Goal: Check status: Check status

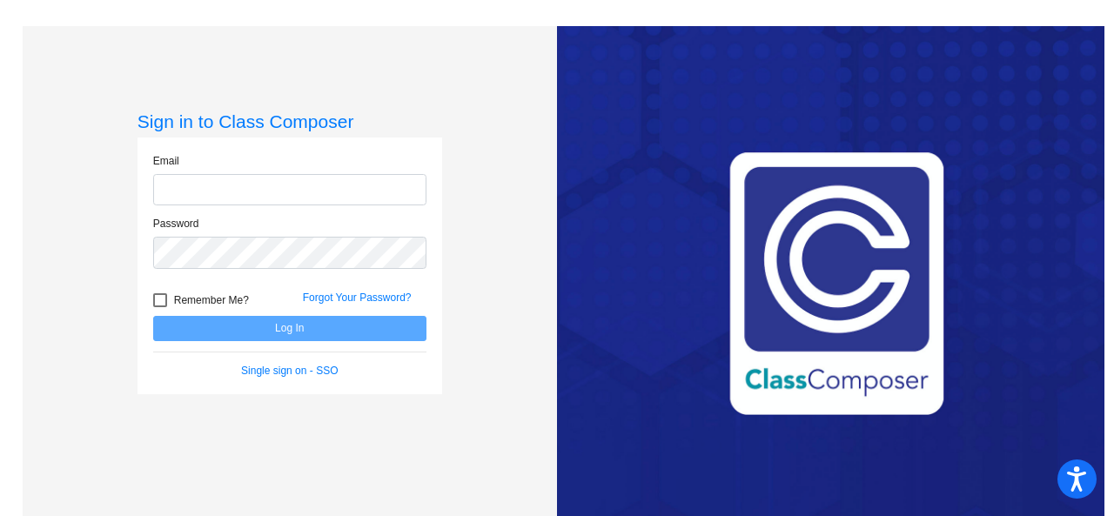
type input "[EMAIL_ADDRESS][PERSON_NAME][DOMAIN_NAME]"
click at [313, 325] on button "Log In" at bounding box center [289, 328] width 273 height 25
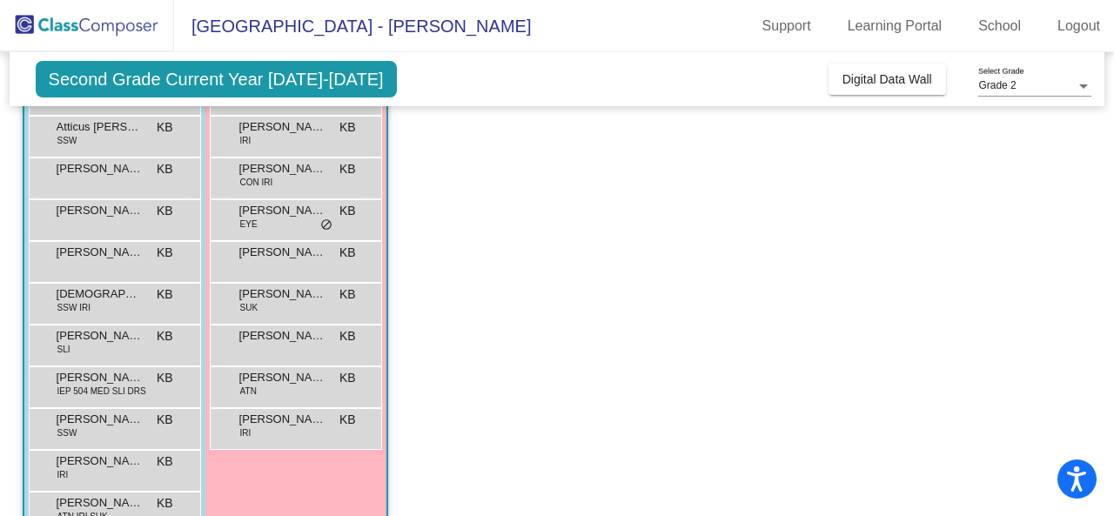
scroll to position [204, 0]
click at [104, 386] on span "IEP 504 MED SLI DRS" at bounding box center [101, 392] width 89 height 13
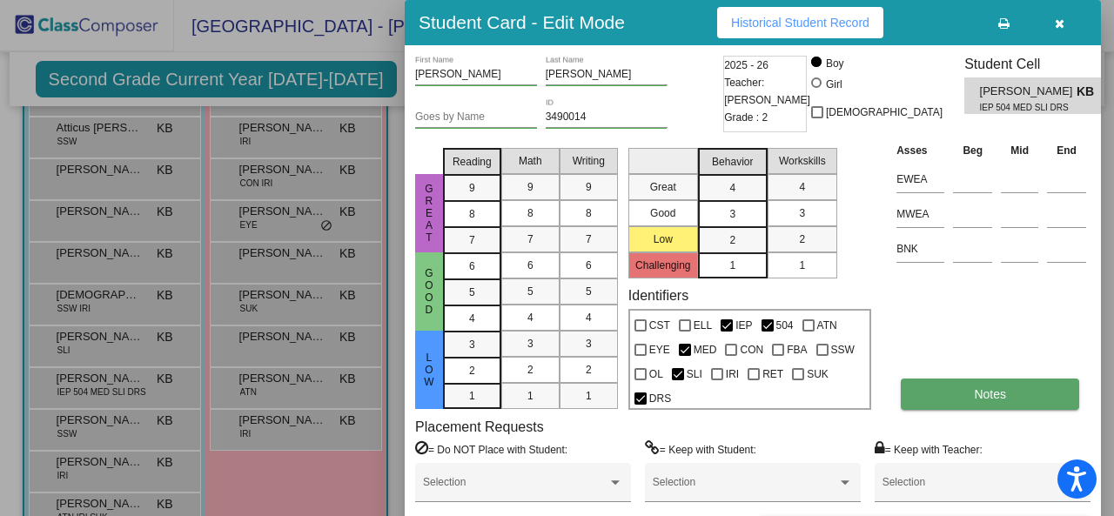
click at [998, 394] on span "Notes" at bounding box center [990, 394] width 32 height 14
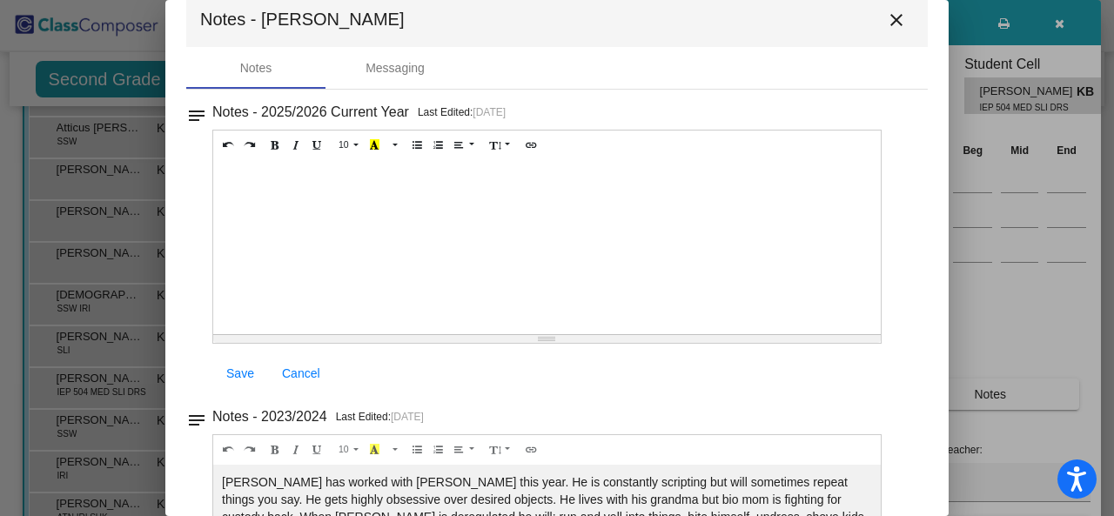
scroll to position [0, 0]
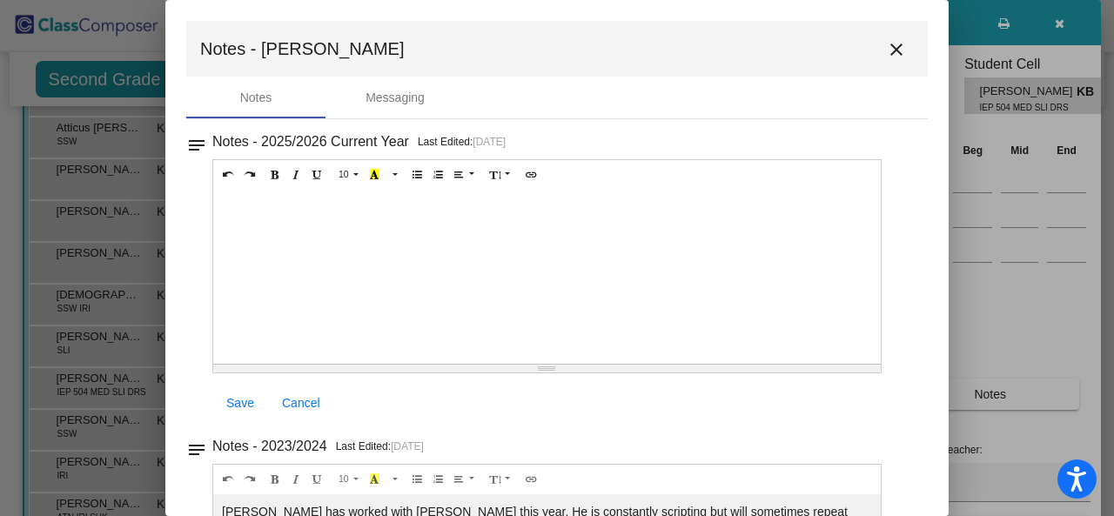
click at [890, 52] on mat-icon "close" at bounding box center [896, 49] width 21 height 21
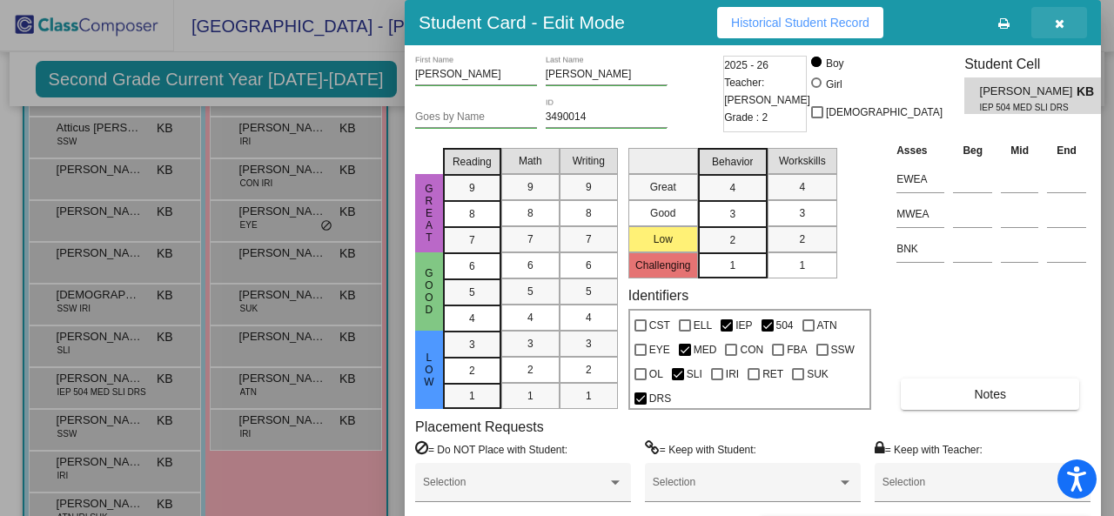
click at [1060, 22] on icon "button" at bounding box center [1060, 23] width 10 height 12
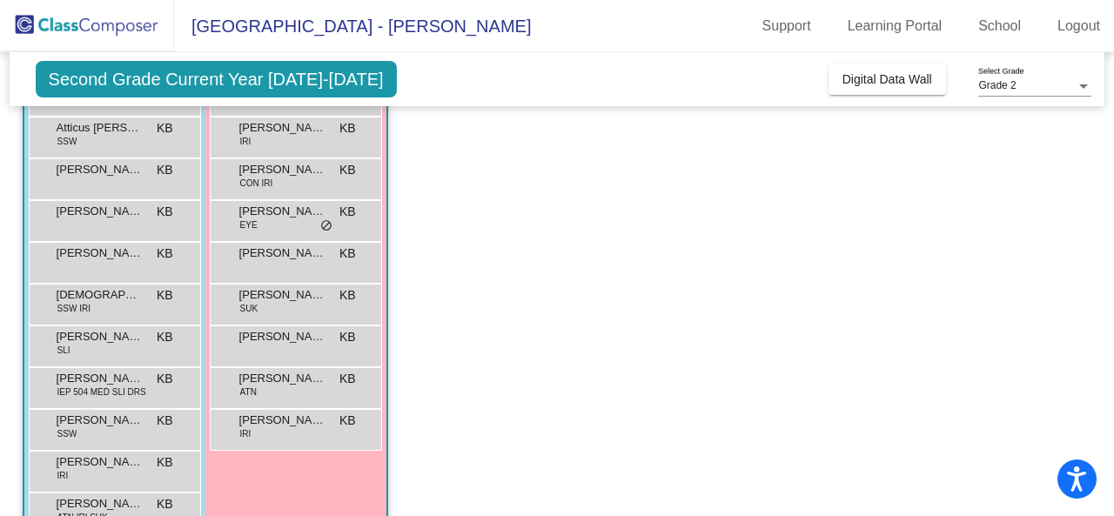
click at [286, 88] on span "Second Grade Current Year [DATE]-[DATE]" at bounding box center [216, 79] width 361 height 37
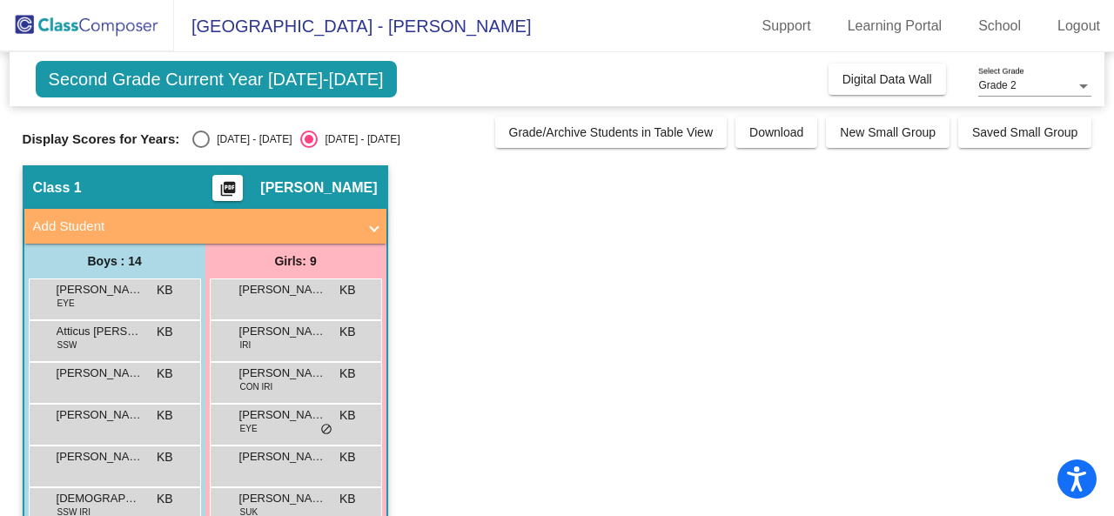
click at [211, 140] on div "[DATE] - [DATE]" at bounding box center [251, 139] width 82 height 16
click at [201, 148] on input "[DATE] - [DATE]" at bounding box center [200, 148] width 1 height 1
radio input "true"
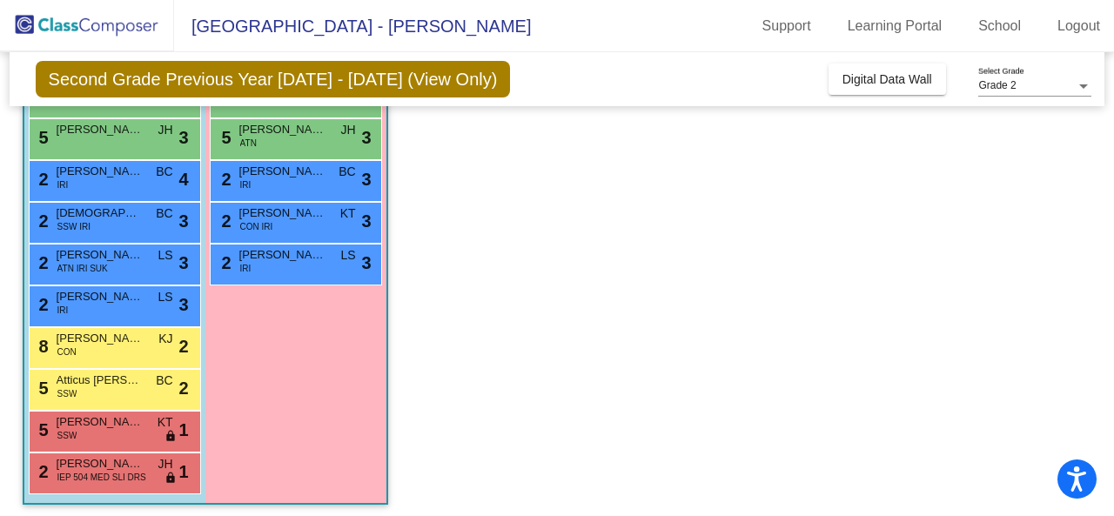
scroll to position [370, 0]
